Goal: Task Accomplishment & Management: Complete application form

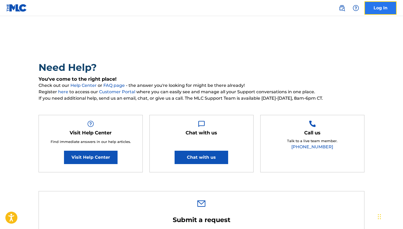
click at [388, 2] on link "Log In" at bounding box center [380, 7] width 32 height 13
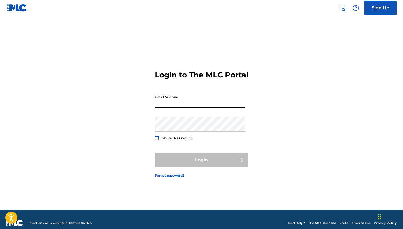
click at [199, 107] on input "Email Address" at bounding box center [200, 100] width 90 height 15
type input "[EMAIL_ADDRESS][DOMAIN_NAME]"
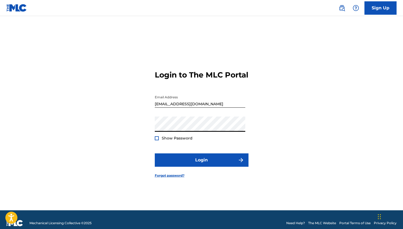
click at [155, 154] on button "Login" at bounding box center [202, 160] width 94 height 13
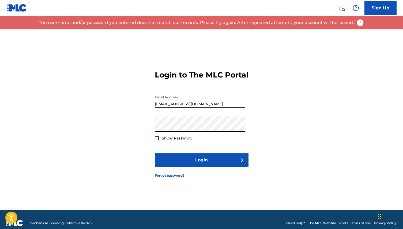
click at [155, 154] on button "Login" at bounding box center [202, 160] width 94 height 13
click at [19, 9] on img at bounding box center [16, 8] width 21 height 8
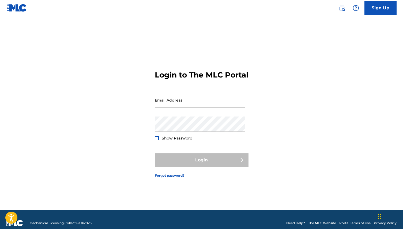
click at [12, 7] on img at bounding box center [16, 8] width 21 height 8
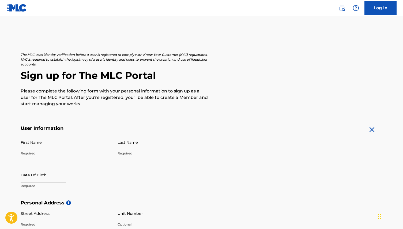
click at [48, 142] on input "First Name" at bounding box center [66, 142] width 90 height 15
type input "Arthur"
type input "Macedo"
type input "5 Burnham Road"
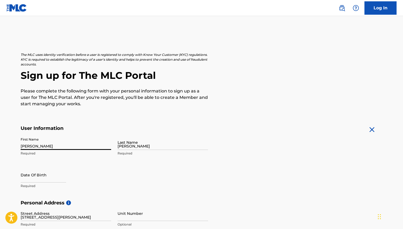
type input "Peabody"
type input "United States"
type input "MA"
type input "01960"
type input "978"
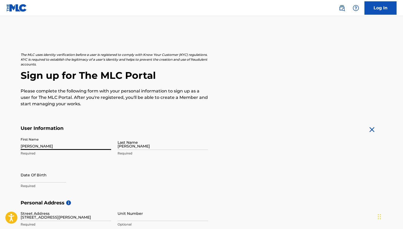
type input "8808935"
type input "[EMAIL_ADDRESS][DOMAIN_NAME]"
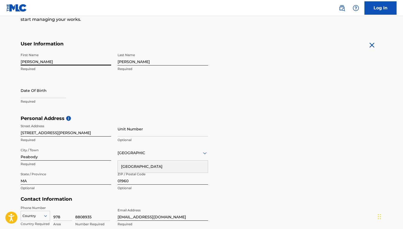
scroll to position [85, 0]
click at [133, 130] on input "Unit Number" at bounding box center [163, 128] width 90 height 15
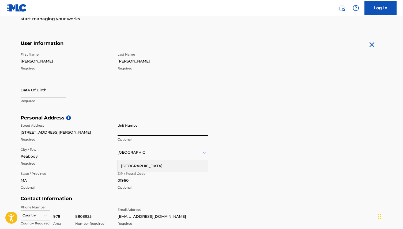
click at [149, 97] on div "First Name Arthur Required Last Name Macedo Required Date Of Birth Required" at bounding box center [114, 82] width 187 height 65
click at [255, 139] on div "Personal Address i Street Address 5 Burnham Road Required Unit Number Optional …" at bounding box center [202, 155] width 362 height 81
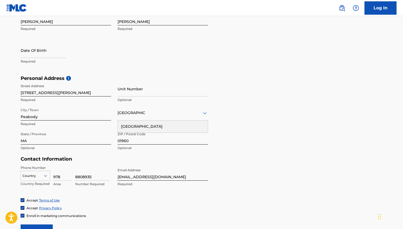
scroll to position [126, 0]
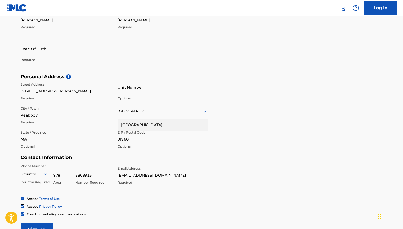
click at [96, 151] on div "State / Province MA Optional" at bounding box center [66, 140] width 90 height 24
click at [40, 173] on div "Country" at bounding box center [35, 173] width 29 height 8
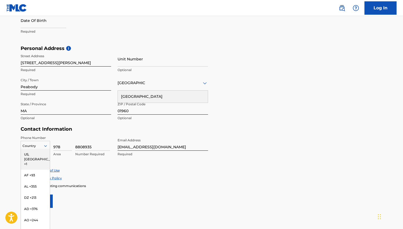
click at [41, 153] on div "US, CA +1" at bounding box center [35, 159] width 29 height 21
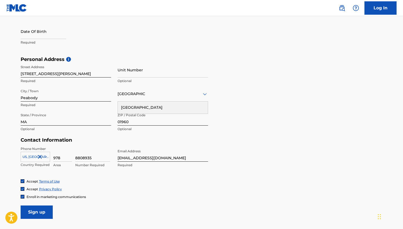
scroll to position [138, 0]
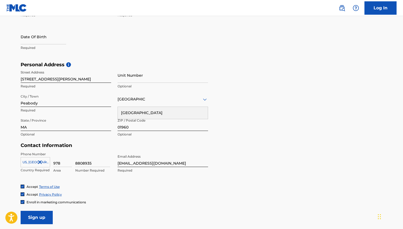
click at [192, 112] on div "United States" at bounding box center [163, 113] width 90 height 12
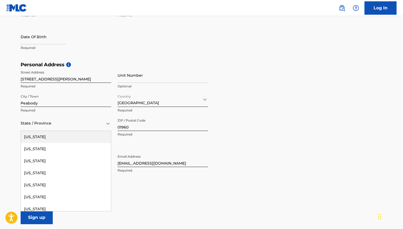
click at [62, 126] on div at bounding box center [66, 123] width 90 height 7
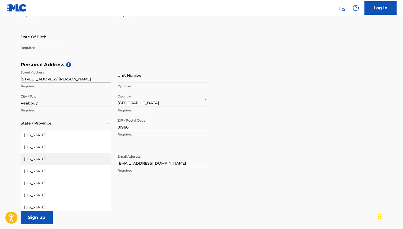
scroll to position [262, 0]
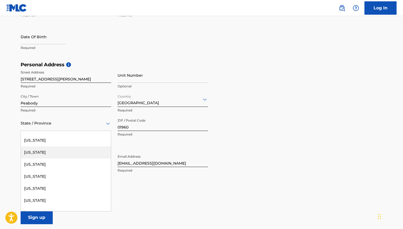
click at [46, 154] on div "Massachusetts" at bounding box center [66, 153] width 90 height 12
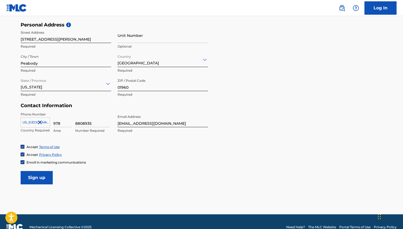
scroll to position [189, 0]
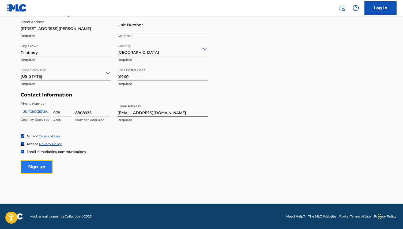
click at [38, 164] on input "Sign up" at bounding box center [37, 167] width 32 height 13
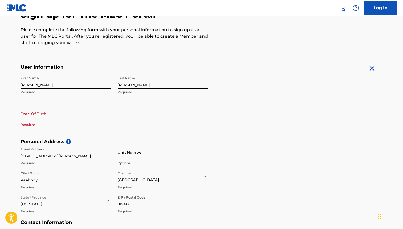
scroll to position [34, 0]
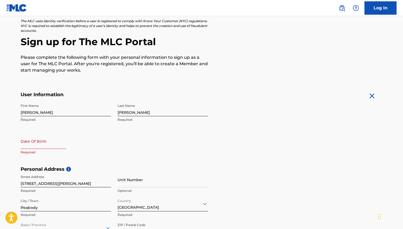
click at [40, 148] on input "text" at bounding box center [44, 141] width 46 height 15
select select "8"
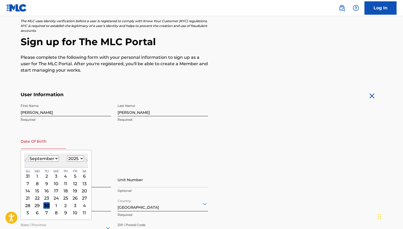
click at [73, 157] on select "1899 1900 1901 1902 1903 1904 1905 1906 1907 1908 1909 1910 1911 1912 1913 1914…" at bounding box center [75, 159] width 17 height 6
select select "2006"
click at [67, 156] on select "1899 1900 1901 1902 1903 1904 1905 1906 1907 1908 1909 1910 1911 1912 1913 1914…" at bounding box center [75, 159] width 17 height 6
click at [26, 159] on span "Previous Month" at bounding box center [26, 161] width 0 height 8
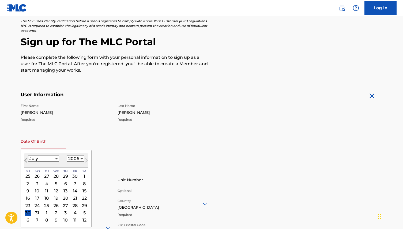
click at [26, 159] on span "Previous Month" at bounding box center [26, 161] width 0 height 8
select select "4"
click at [57, 206] on div "31" at bounding box center [56, 206] width 6 height 6
type input "May 31 2006"
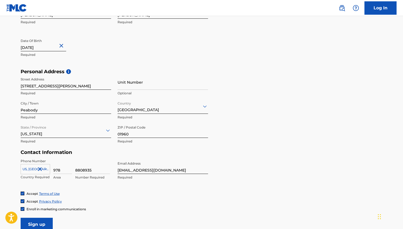
scroll to position [189, 0]
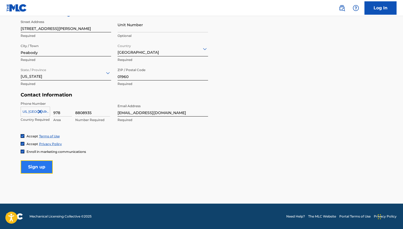
click at [35, 170] on input "Sign up" at bounding box center [37, 167] width 32 height 13
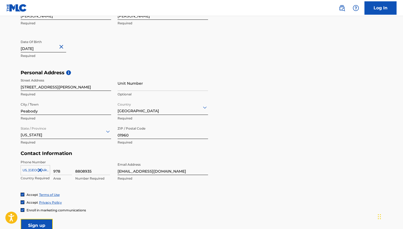
scroll to position [134, 0]
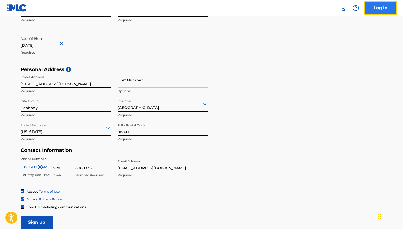
click at [374, 1] on link "Log In" at bounding box center [380, 7] width 32 height 13
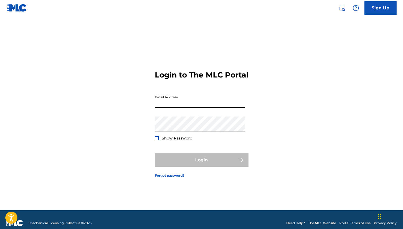
click at [188, 108] on input "Email Address" at bounding box center [200, 100] width 90 height 15
type input "[EMAIL_ADDRESS][DOMAIN_NAME]"
click at [172, 178] on link "Forgot password?" at bounding box center [170, 175] width 30 height 5
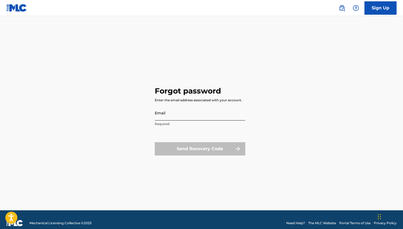
click at [172, 115] on input "Email" at bounding box center [200, 112] width 90 height 15
type input "[EMAIL_ADDRESS][DOMAIN_NAME]"
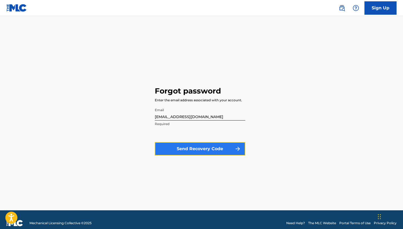
click at [195, 149] on button "Send Recovery Code" at bounding box center [200, 148] width 90 height 13
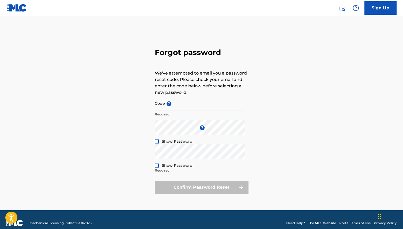
click at [193, 107] on input "Code ?" at bounding box center [200, 103] width 90 height 15
paste input "FP_c3c2fe5d4760553a6d0976999468"
type input "FP_c3c2fe5d4760553a6d0976999468"
click at [157, 142] on div at bounding box center [157, 142] width 4 height 4
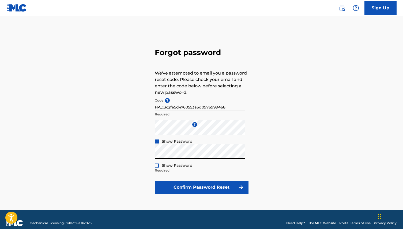
click at [154, 166] on div "Forgot password We've attempted to email you a password reset code. Please chec…" at bounding box center [201, 119] width 375 height 181
click at [156, 165] on div at bounding box center [157, 166] width 4 height 4
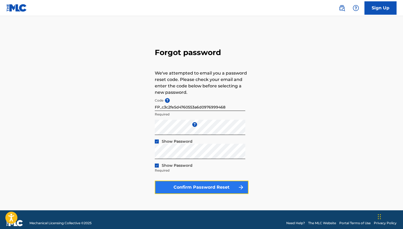
click at [178, 187] on button "Confirm Password Reset" at bounding box center [202, 187] width 94 height 13
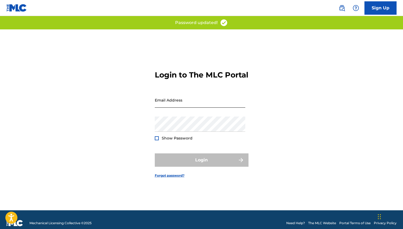
click at [190, 105] on input "Email Address" at bounding box center [200, 100] width 90 height 15
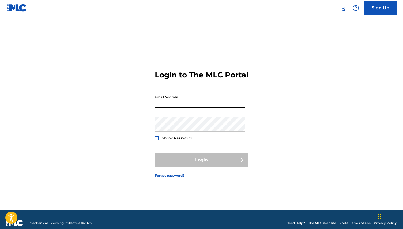
type input "[EMAIL_ADDRESS][DOMAIN_NAME]"
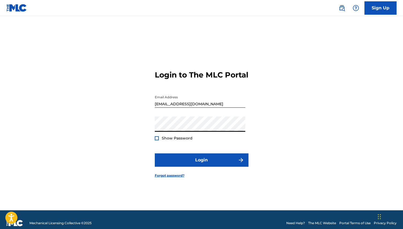
click at [155, 154] on button "Login" at bounding box center [202, 160] width 94 height 13
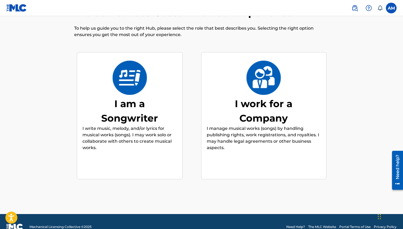
click at [105, 104] on div "I am a Songwriter" at bounding box center [129, 111] width 80 height 29
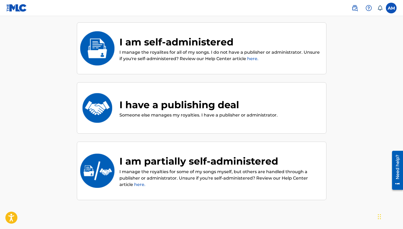
scroll to position [55, 0]
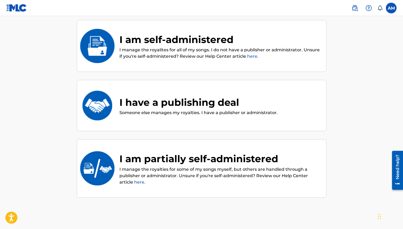
click at [200, 44] on div "I am self-administered" at bounding box center [219, 39] width 201 height 14
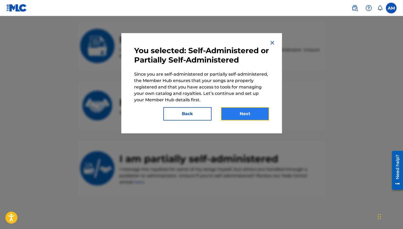
click at [240, 116] on button "Next" at bounding box center [245, 113] width 48 height 13
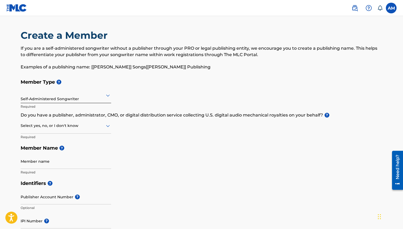
click at [87, 98] on div at bounding box center [66, 95] width 90 height 7
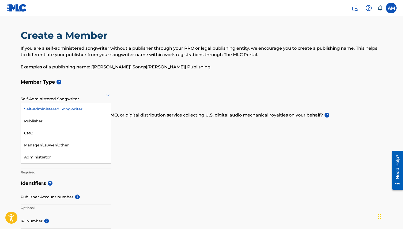
click at [59, 108] on div "Self-Administered Songwriter" at bounding box center [66, 109] width 90 height 12
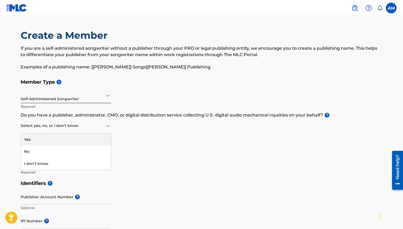
click at [56, 124] on div at bounding box center [66, 126] width 90 height 7
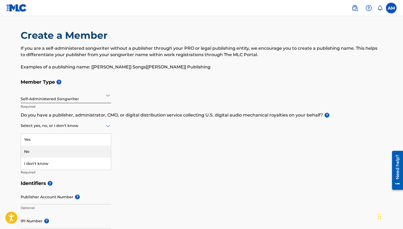
click at [40, 150] on div "No" at bounding box center [66, 152] width 90 height 12
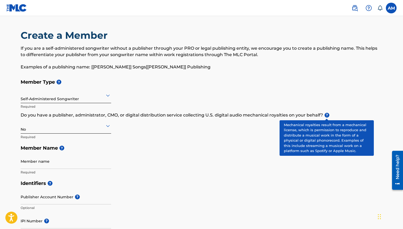
click at [326, 116] on span "?" at bounding box center [326, 115] width 5 height 5
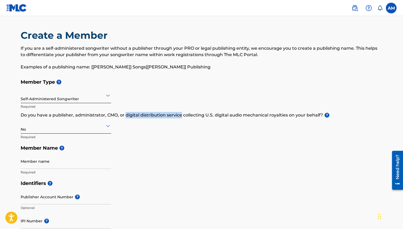
drag, startPoint x: 125, startPoint y: 115, endPoint x: 181, endPoint y: 116, distance: 55.7
click at [181, 116] on p "Do you have a publisher, administrator, CMO, or digital distribution service co…" at bounding box center [202, 115] width 362 height 6
copy p "digital distribution service"
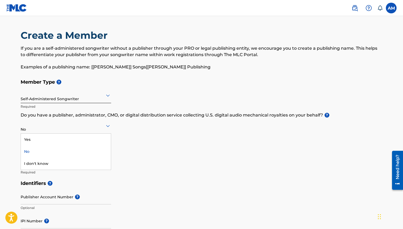
click at [62, 127] on div at bounding box center [66, 126] width 90 height 7
click at [39, 160] on div "I don't know" at bounding box center [66, 164] width 90 height 12
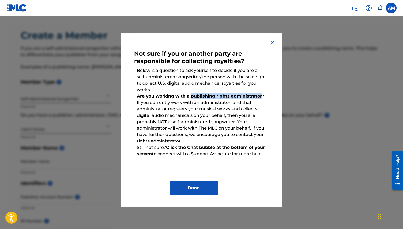
drag, startPoint x: 190, startPoint y: 97, endPoint x: 260, endPoint y: 94, distance: 69.9
click at [260, 94] on strong "Are you working with a publishing rights administrator?" at bounding box center [200, 96] width 127 height 5
copy strong "publishing rights administrator"
click at [204, 190] on button "Done" at bounding box center [193, 187] width 48 height 13
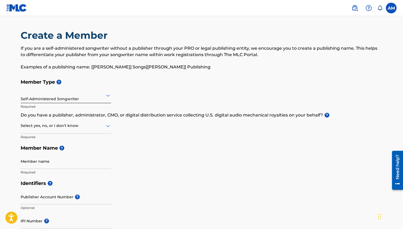
click at [270, 84] on h5 "Member Type ?" at bounding box center [202, 83] width 362 height 12
